Goal: Contribute content: Add original content to the website for others to see

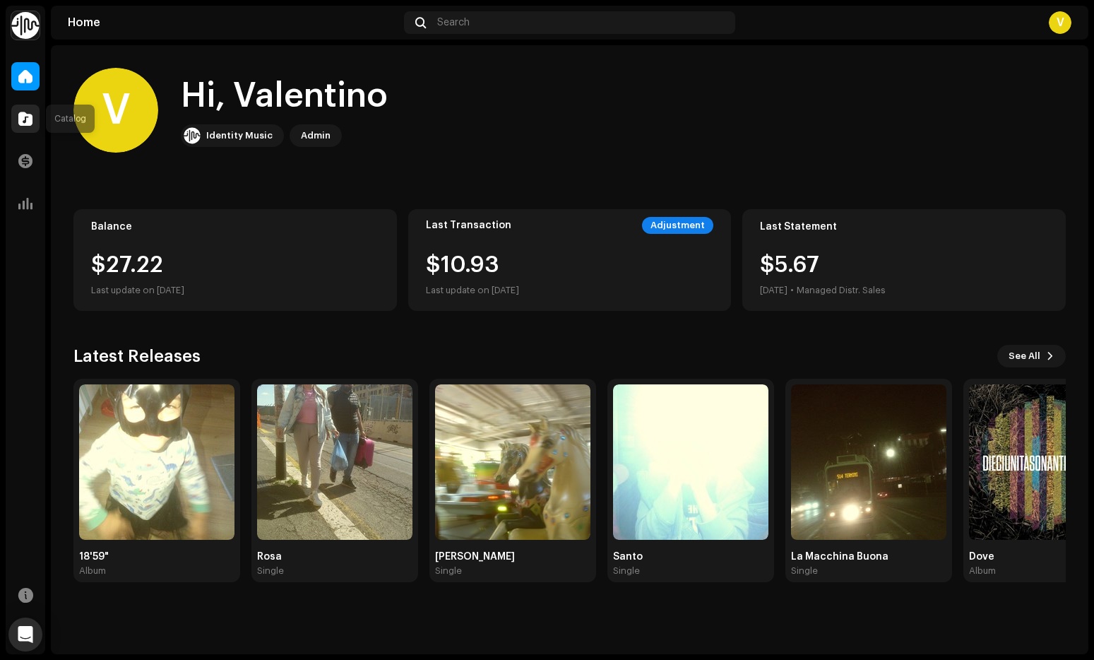
click at [26, 120] on span at bounding box center [25, 118] width 14 height 11
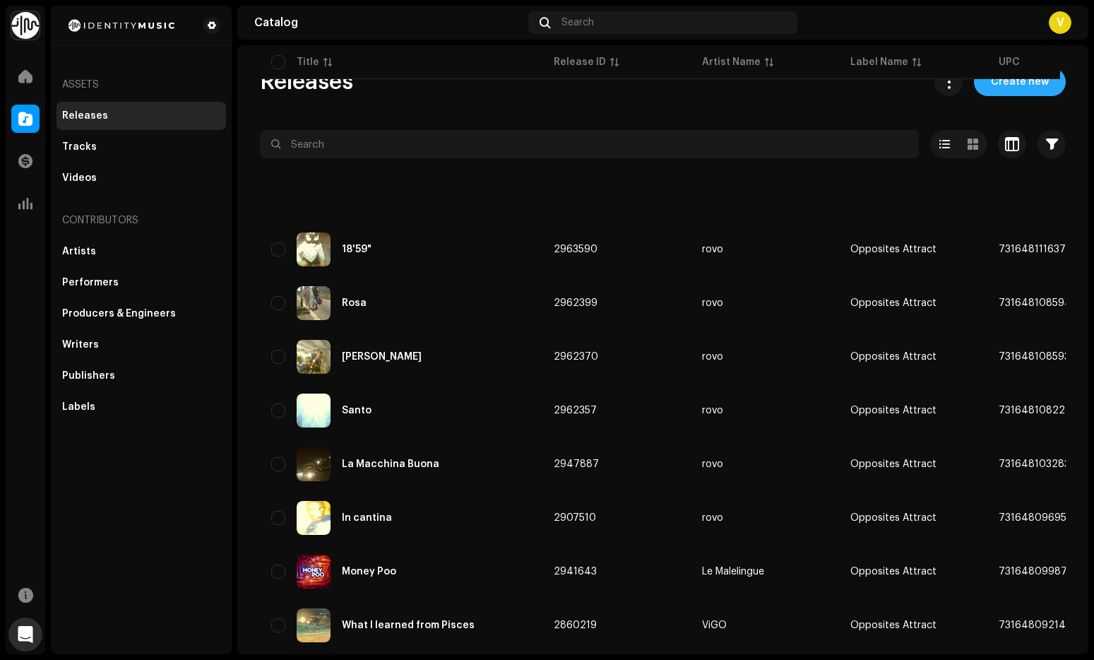
click at [1022, 90] on span "Create new" at bounding box center [1020, 82] width 58 height 28
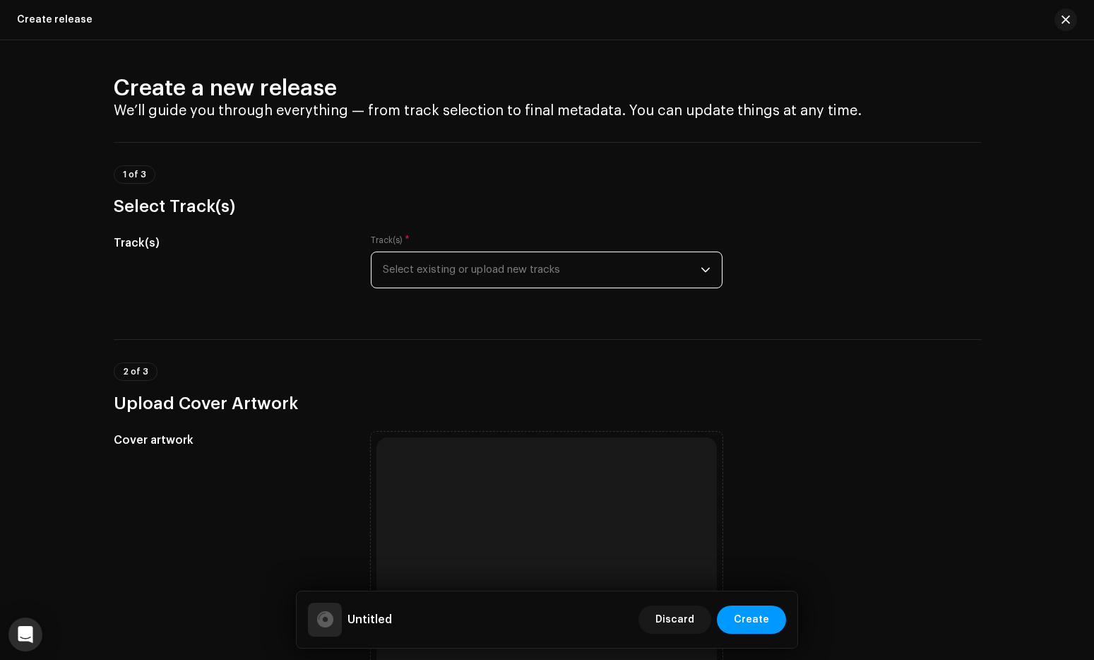
click at [646, 271] on span "Select existing or upload new tracks" at bounding box center [542, 269] width 318 height 35
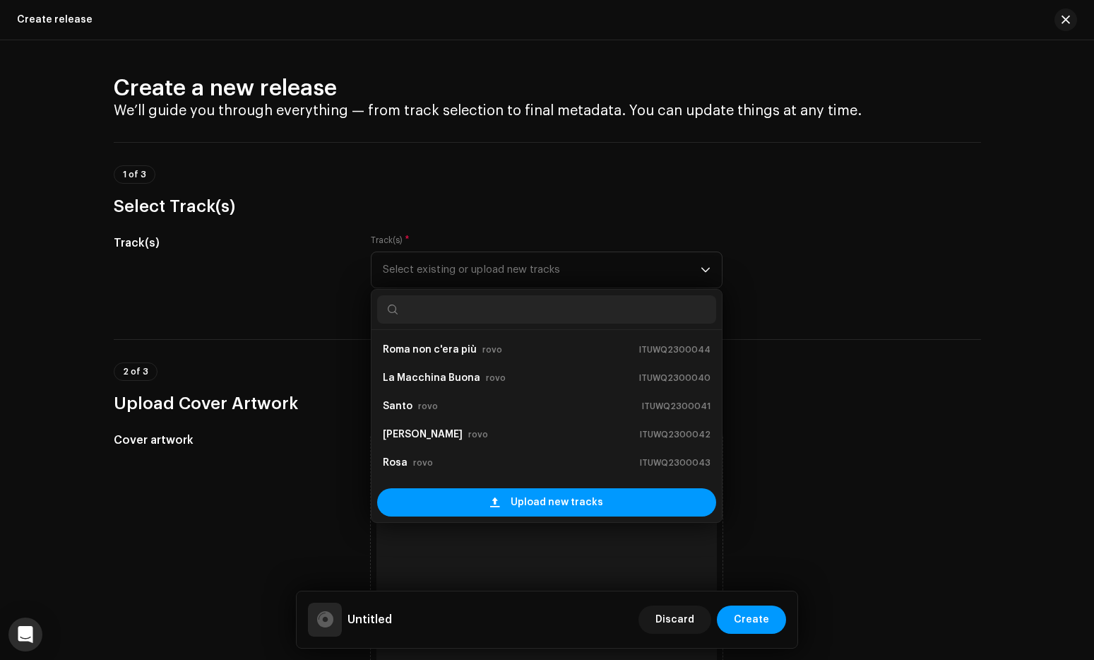
click at [812, 235] on div "Track(s) Track(s) * Select existing or upload new tracks [GEOGRAPHIC_DATA] non …" at bounding box center [548, 270] width 868 height 71
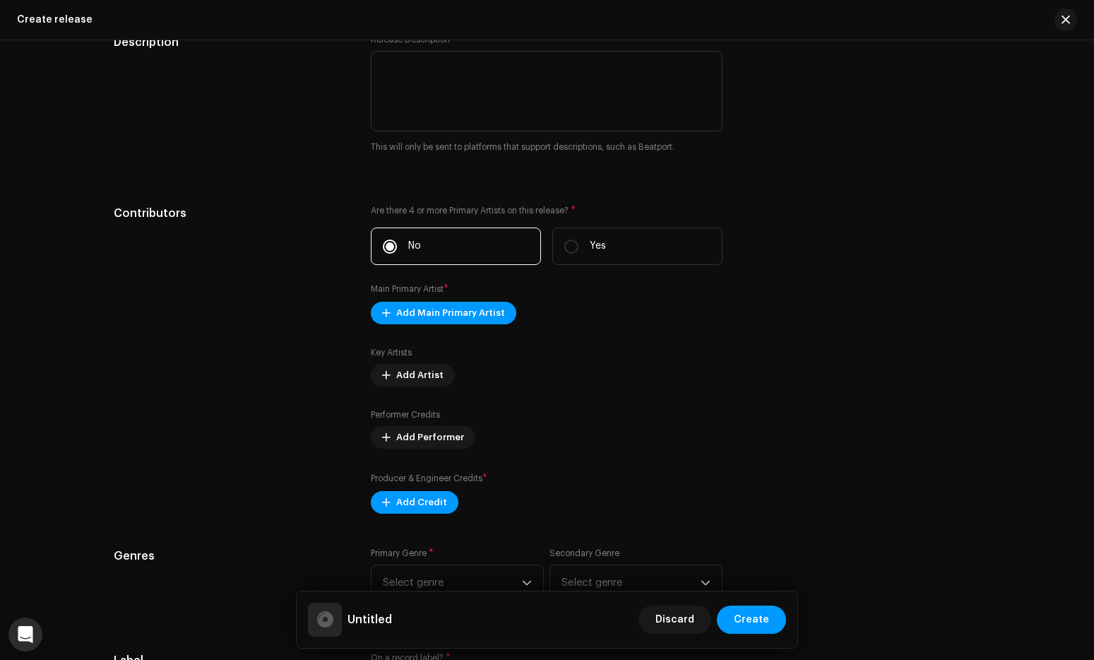
scroll to position [1379, 0]
click at [1063, 24] on span "button" at bounding box center [1066, 19] width 8 height 11
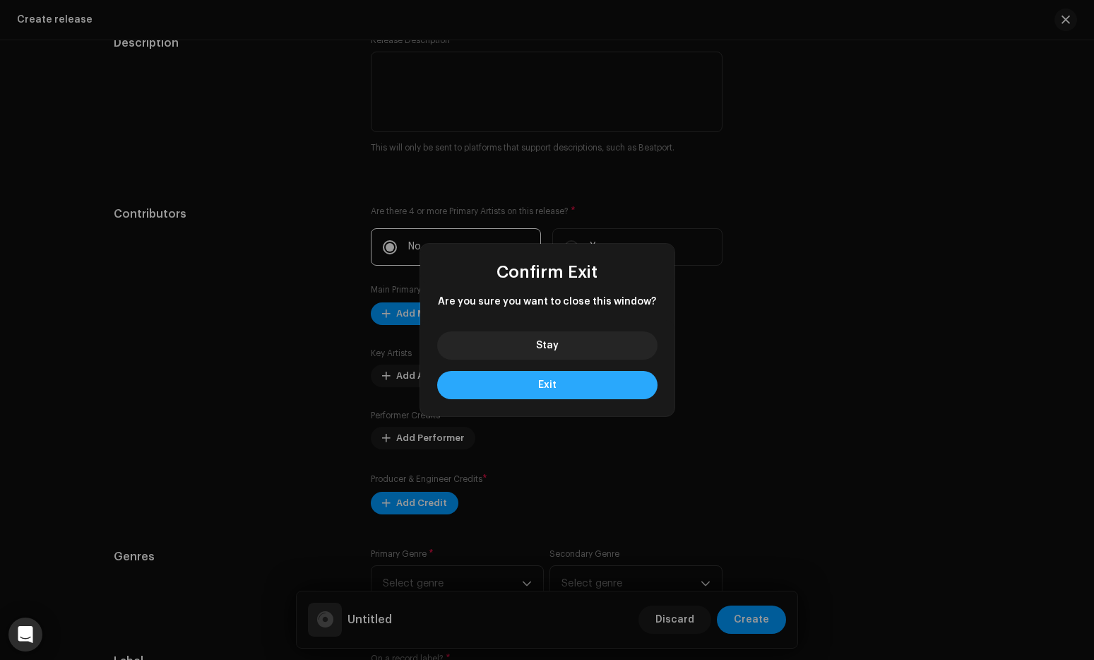
click at [563, 389] on button "Exit" at bounding box center [547, 385] width 220 height 28
